Goal: Download file/media

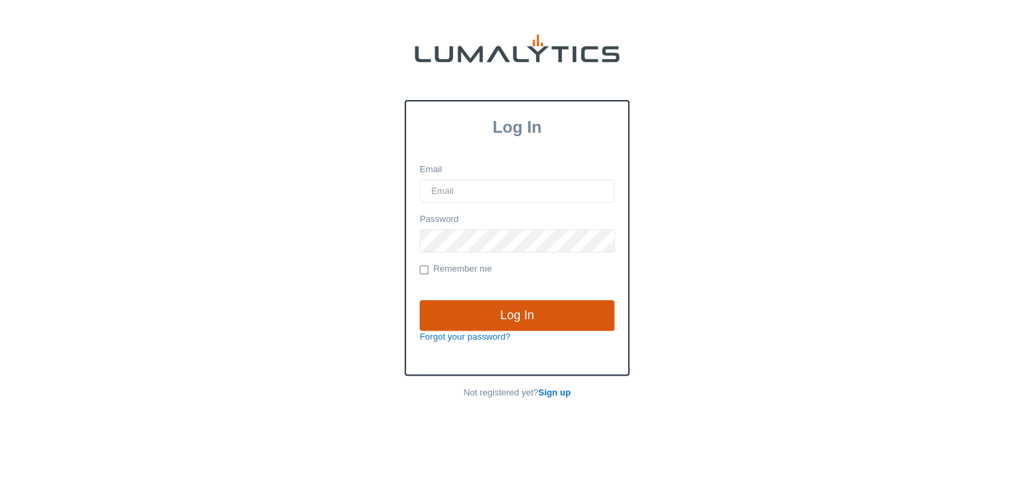
type input "[EMAIL_ADDRESS][DOMAIN_NAME]"
click at [525, 311] on input "Log In" at bounding box center [516, 315] width 195 height 31
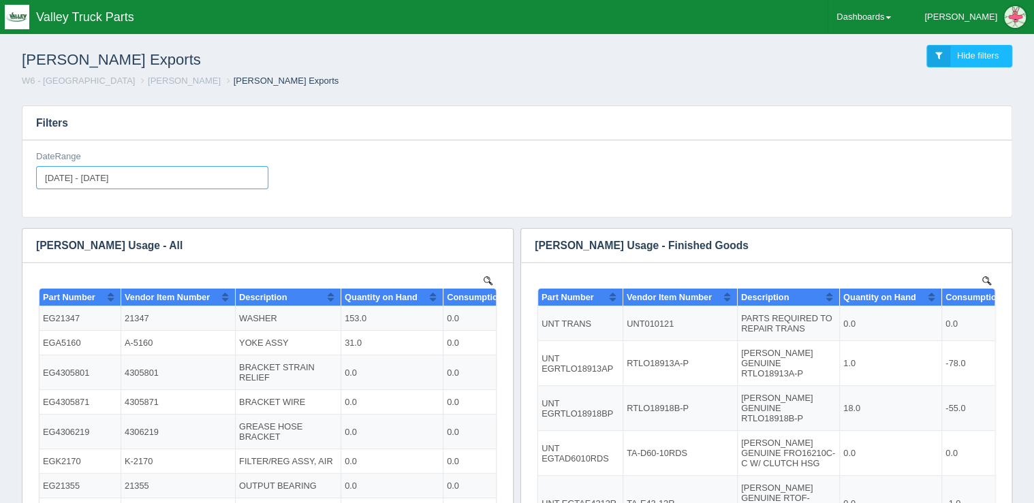
type input "2025-09-01"
type input "2025-09-30"
click at [78, 174] on input "2025-09-01 - 2025-09-30" at bounding box center [152, 177] width 232 height 23
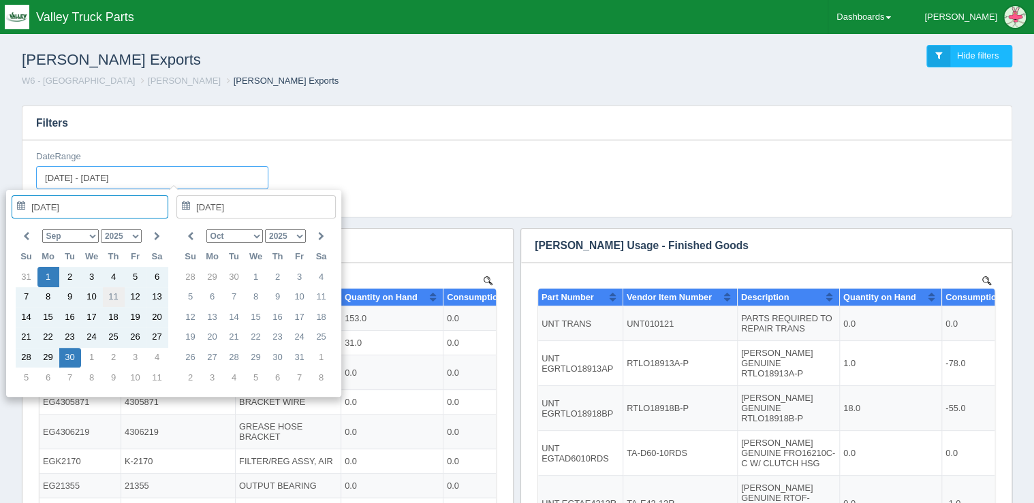
type input "2025-09-11"
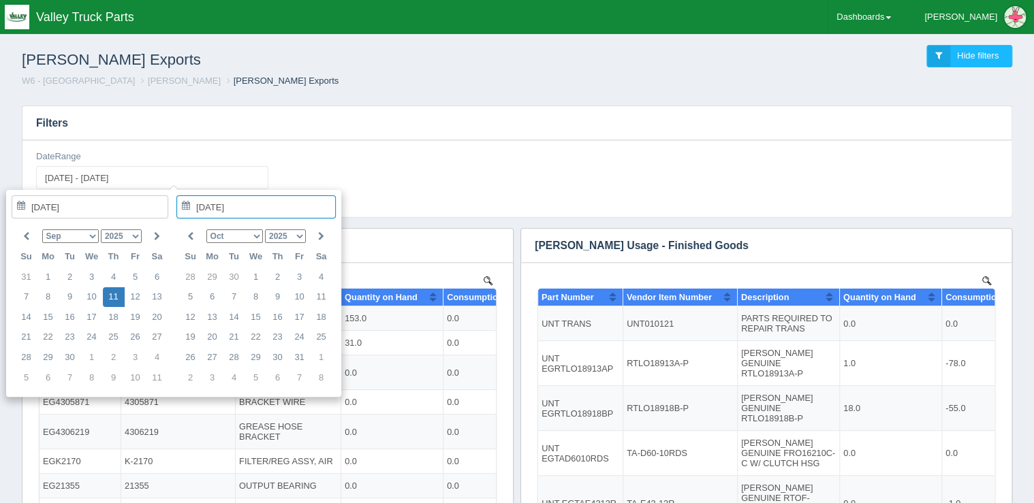
type input "[DATE] - [DATE]"
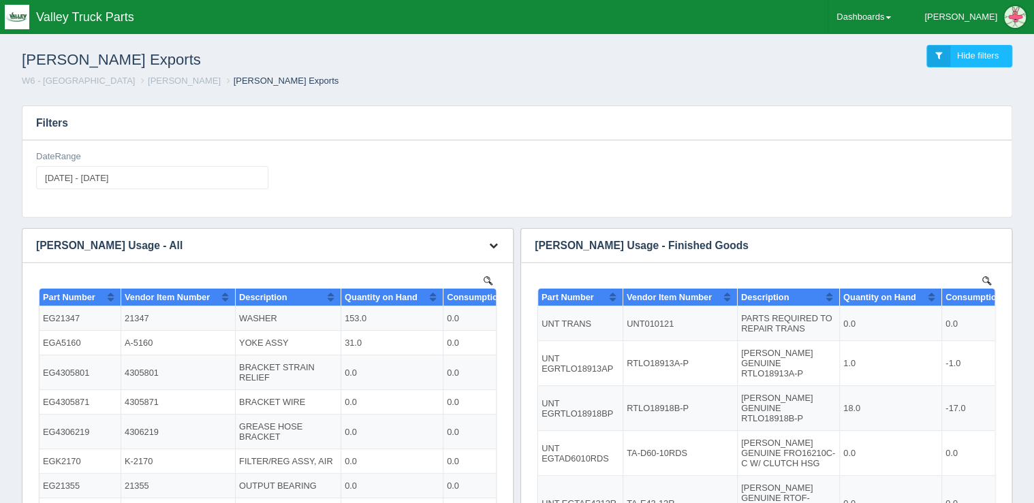
click at [492, 247] on icon "button" at bounding box center [493, 245] width 9 height 9
click at [468, 260] on link "Download CSV" at bounding box center [448, 266] width 109 height 20
click at [441, 232] on h3 "[PERSON_NAME] Usage - All" at bounding box center [257, 246] width 470 height 34
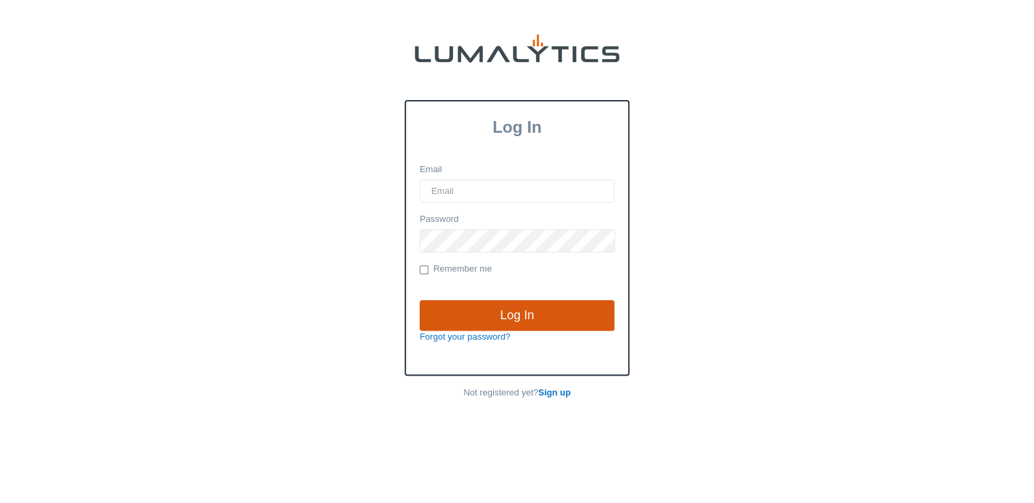
type input "[EMAIL_ADDRESS][DOMAIN_NAME]"
click at [500, 304] on input "Log In" at bounding box center [516, 315] width 195 height 31
type input "[EMAIL_ADDRESS][DOMAIN_NAME]"
click at [525, 315] on input "Log In" at bounding box center [516, 315] width 195 height 31
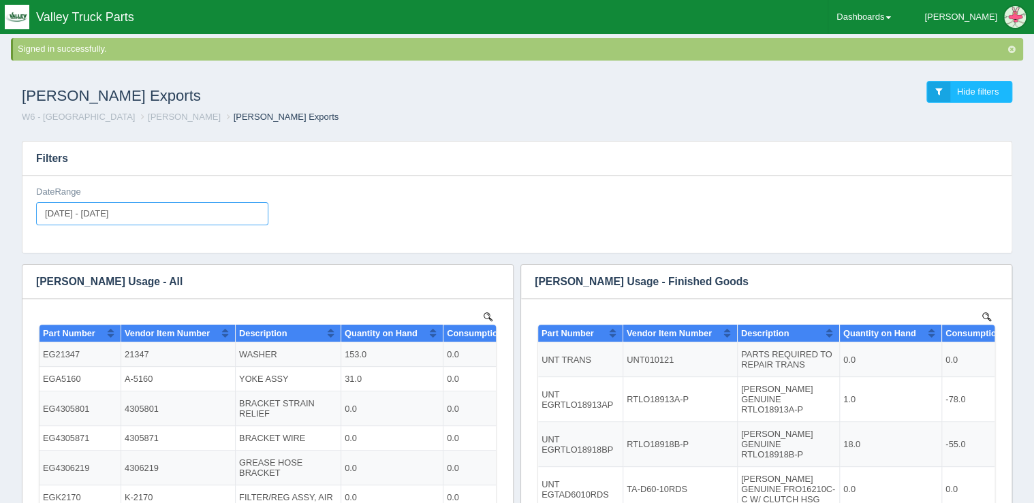
type input "[DATE]"
click at [78, 212] on input "[DATE] - [DATE]" at bounding box center [152, 213] width 232 height 23
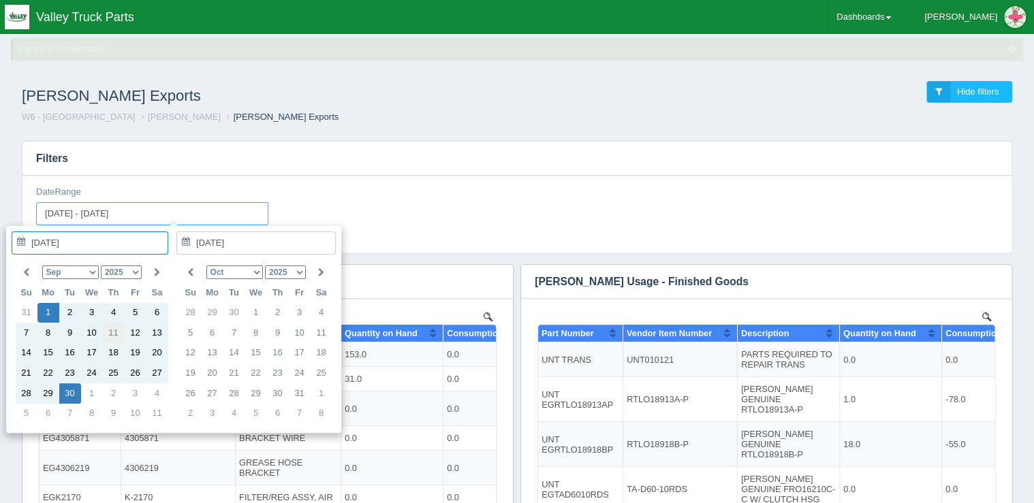
type input "[DATE]"
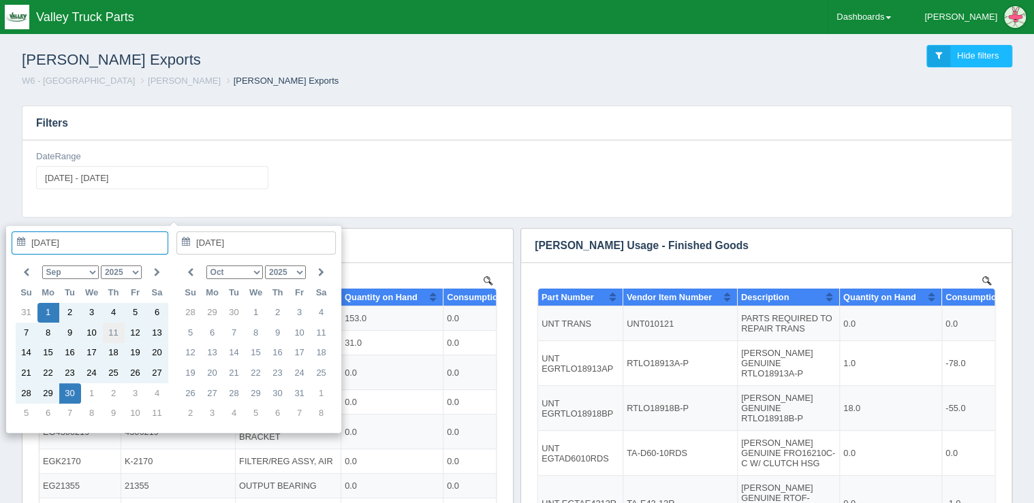
type input "[DATE]"
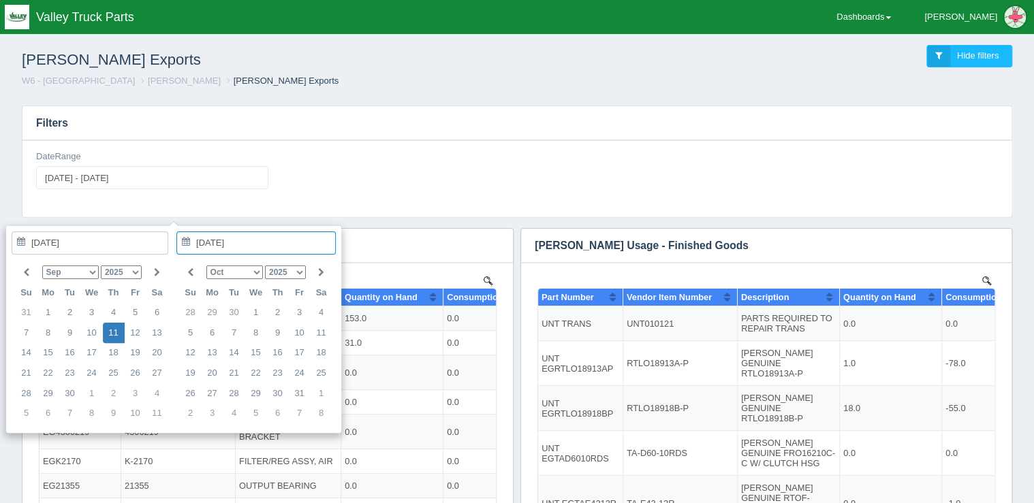
type input "[DATE] - [DATE]"
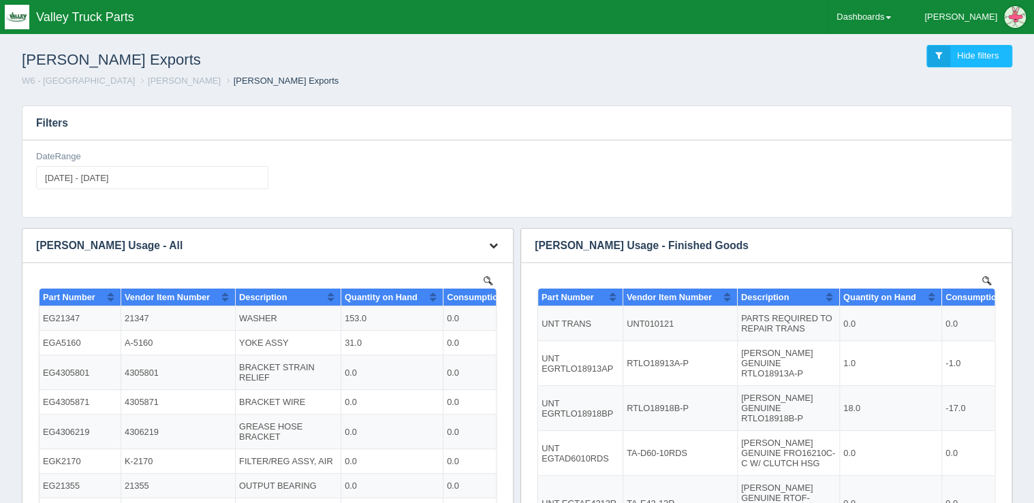
click at [489, 246] on icon "button" at bounding box center [493, 245] width 9 height 9
click at [465, 264] on link "Download CSV" at bounding box center [448, 266] width 109 height 20
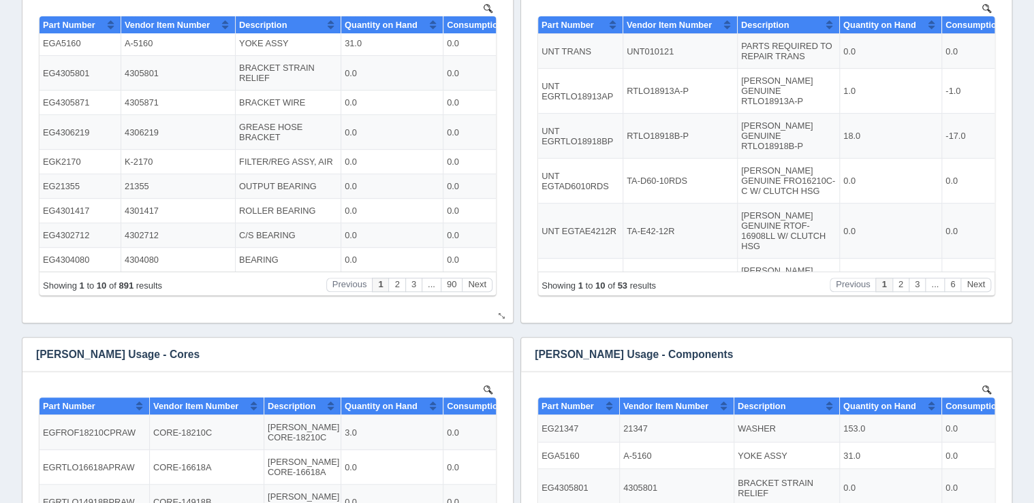
scroll to position [29, 0]
click at [991, 355] on icon "button" at bounding box center [991, 354] width 9 height 9
click at [966, 370] on link "Download CSV" at bounding box center [946, 375] width 109 height 20
